Goal: Task Accomplishment & Management: Manage account settings

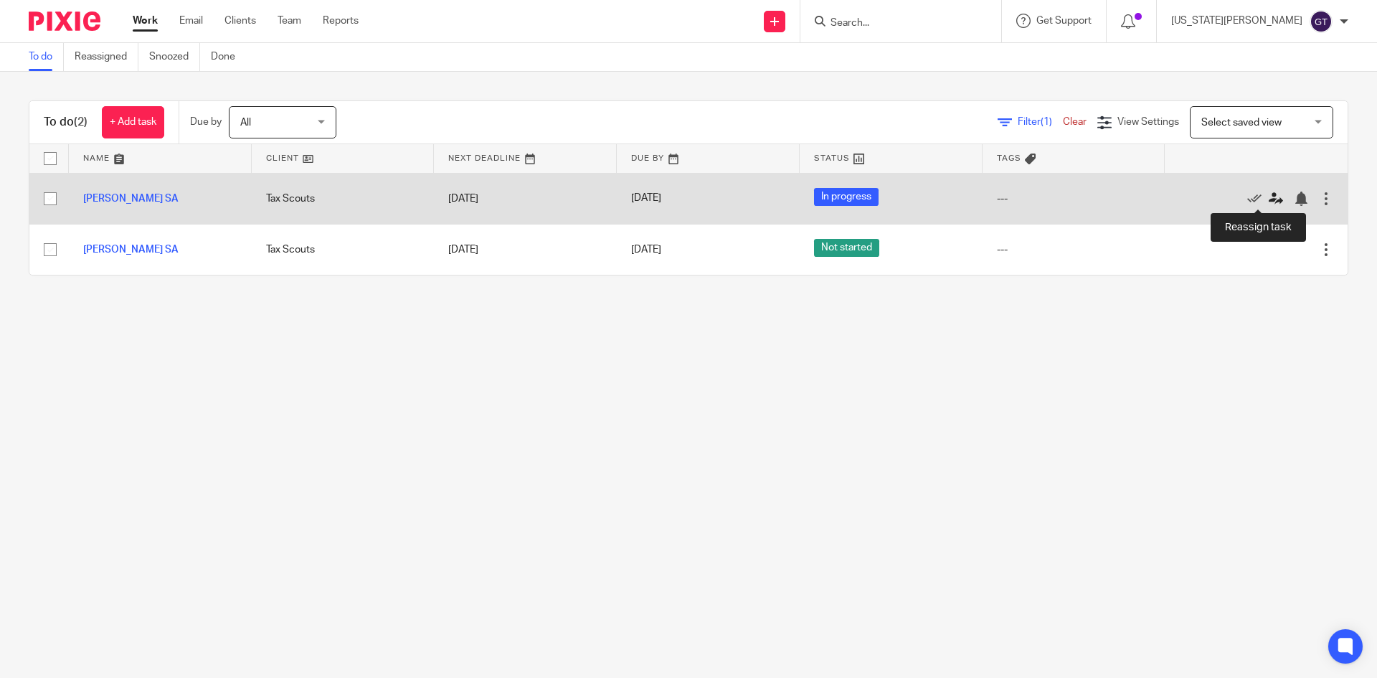
click at [1268, 197] on icon at bounding box center [1275, 198] width 14 height 14
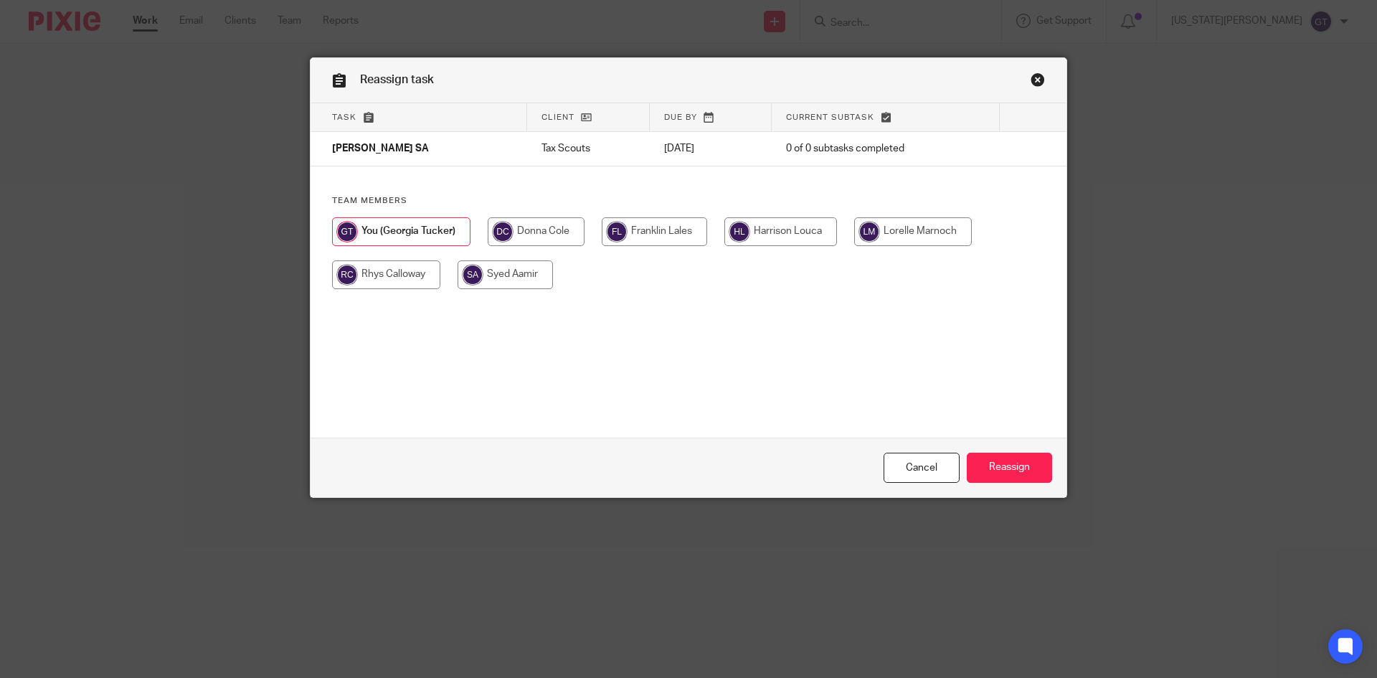
click at [762, 226] on input "radio" at bounding box center [780, 231] width 113 height 29
radio input "true"
click at [1010, 467] on input "Reassign" at bounding box center [1009, 467] width 85 height 31
